Goal: Find specific page/section

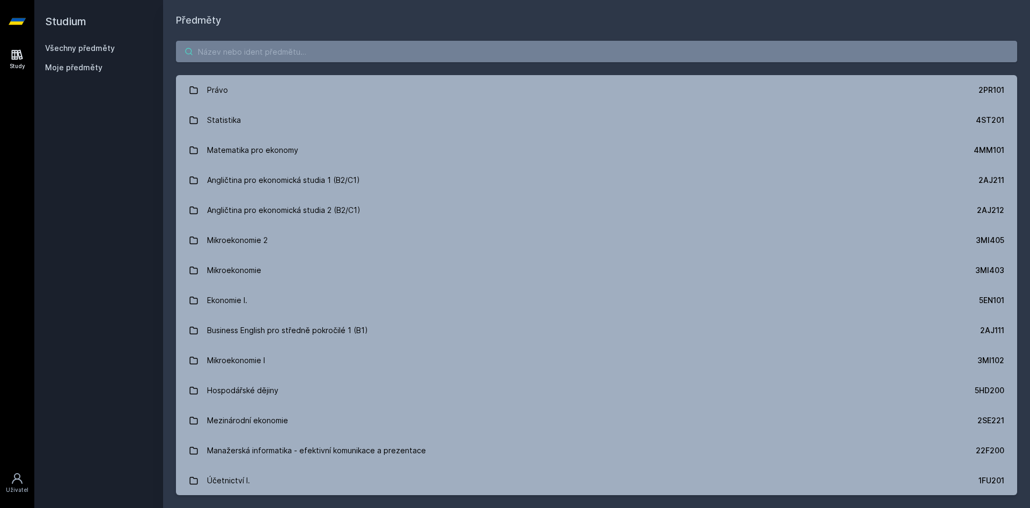
click at [328, 42] on input "search" at bounding box center [596, 51] width 841 height 21
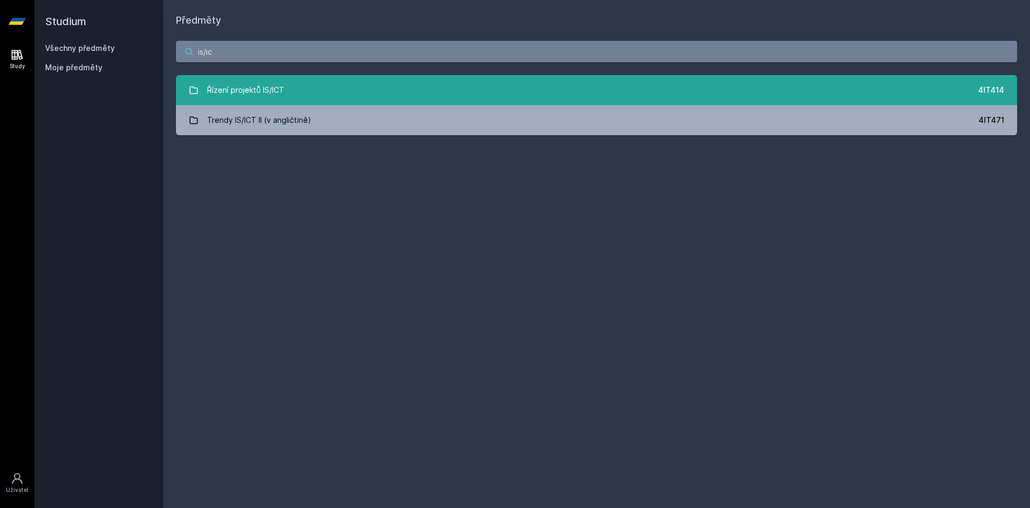
type input "is/ic"
click at [330, 98] on link "Řízení projektů IS/ICT 4IT414" at bounding box center [596, 90] width 841 height 30
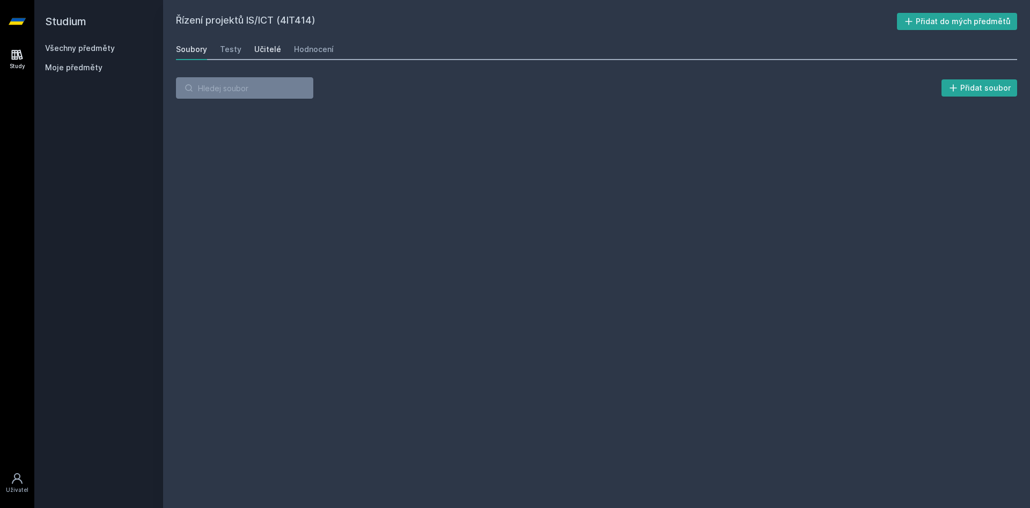
click at [261, 46] on div "Učitelé" at bounding box center [267, 49] width 27 height 11
